Goal: Check status: Check status

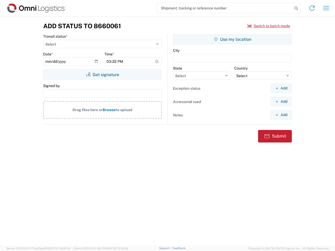
click at [225, 8] on input "search" at bounding box center [224, 8] width 135 height 10
click at [296, 8] on icon at bounding box center [295, 8] width 7 height 7
click at [312, 8] on icon at bounding box center [311, 8] width 8 height 8
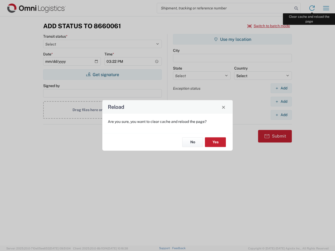
click at [326, 8] on div "Reload Are you sure, you want to clear cache and reload the page? No Yes" at bounding box center [167, 125] width 335 height 251
click at [268, 26] on div "Reload Are you sure, you want to clear cache and reload the page? No Yes" at bounding box center [167, 125] width 335 height 251
click at [102, 75] on div "Reload Are you sure, you want to clear cache and reload the page? No Yes" at bounding box center [167, 125] width 335 height 251
click at [232, 39] on div "Reload Are you sure, you want to clear cache and reload the page? No Yes" at bounding box center [167, 125] width 335 height 251
click at [281, 88] on div "Reload Are you sure, you want to clear cache and reload the page? No Yes" at bounding box center [167, 125] width 335 height 251
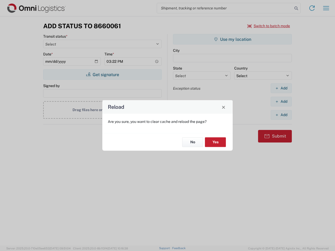
click at [281, 101] on div "Reload Are you sure, you want to clear cache and reload the page? No Yes" at bounding box center [167, 125] width 335 height 251
click at [281, 115] on div "Reload Are you sure, you want to clear cache and reload the page? No Yes" at bounding box center [167, 125] width 335 height 251
